Goal: Transaction & Acquisition: Purchase product/service

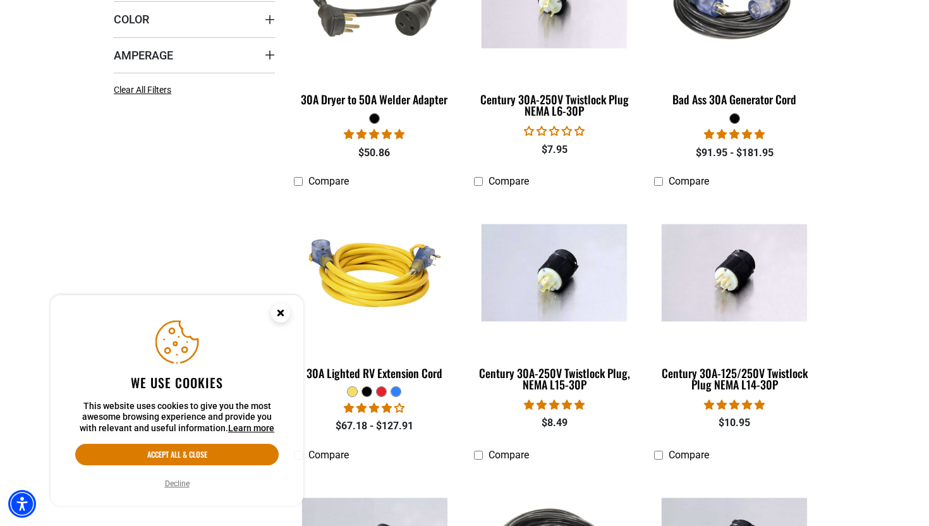
scroll to position [474, 0]
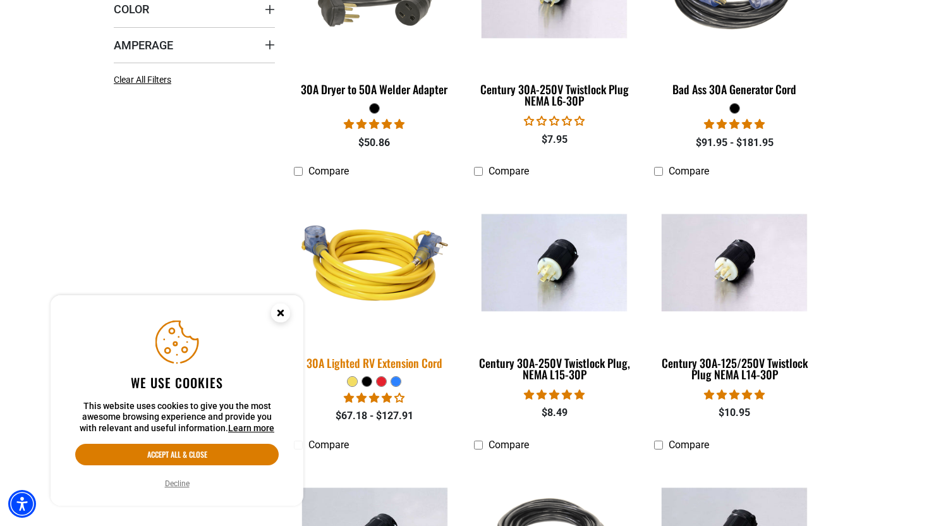
click at [394, 278] on img at bounding box center [374, 263] width 177 height 162
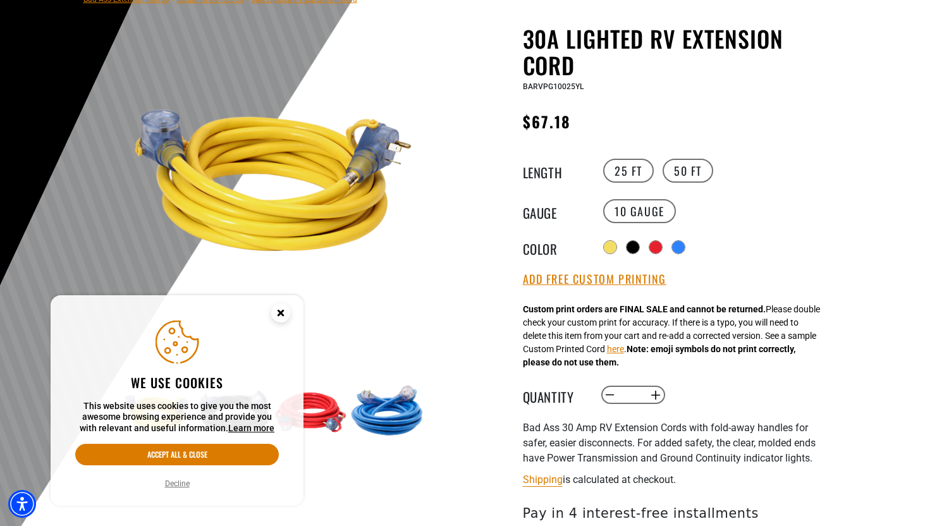
scroll to position [113, 0]
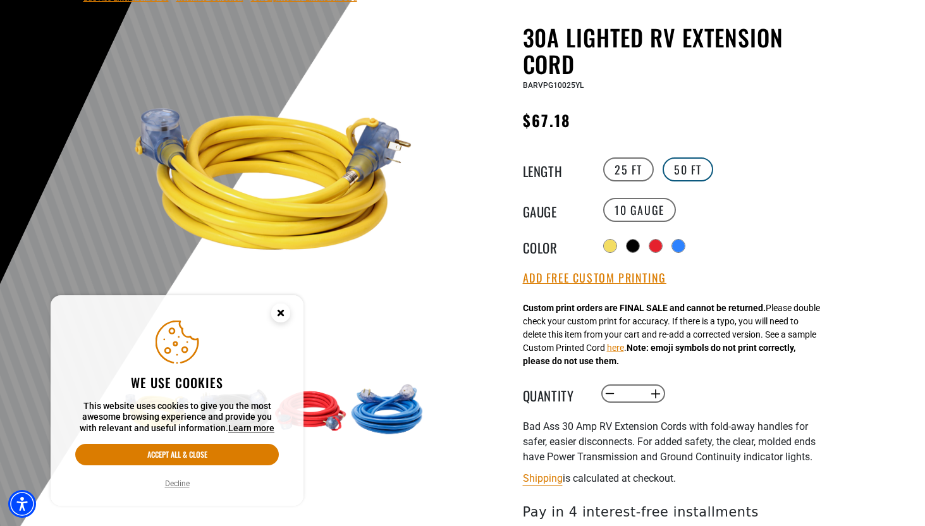
click at [693, 169] on label "50 FT" at bounding box center [688, 169] width 51 height 24
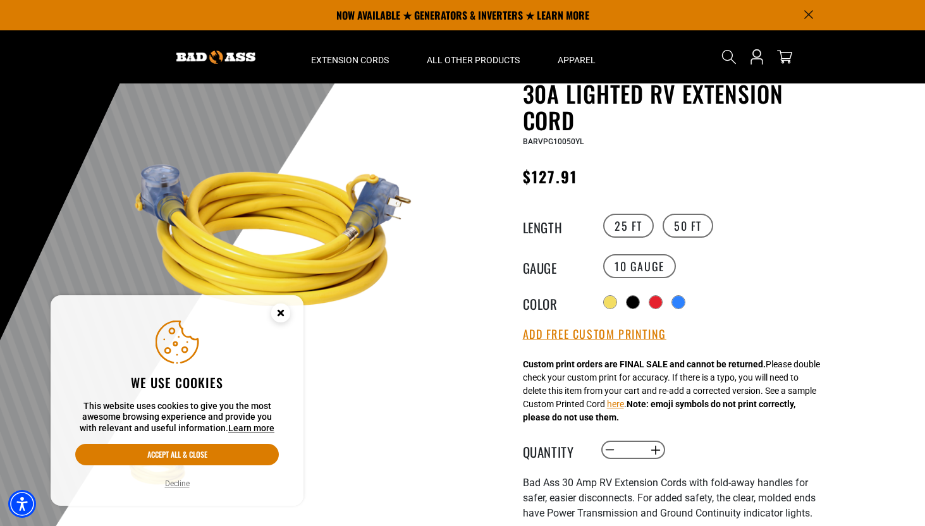
scroll to position [40, 0]
